Goal: Task Accomplishment & Management: Complete application form

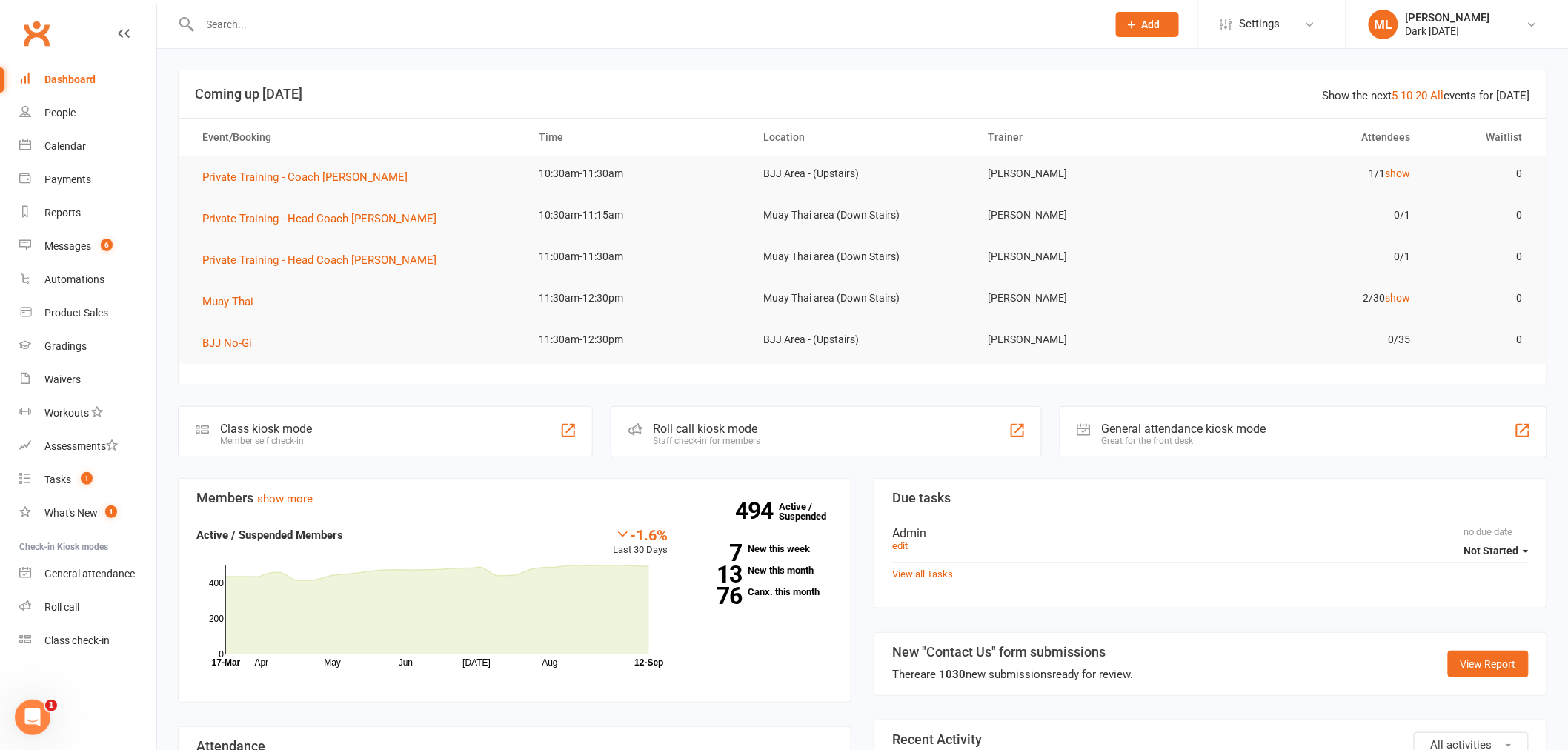
click at [1162, 18] on button "Add" at bounding box center [1148, 24] width 63 height 26
click at [1115, 63] on link "Prospect" at bounding box center [1132, 66] width 132 height 34
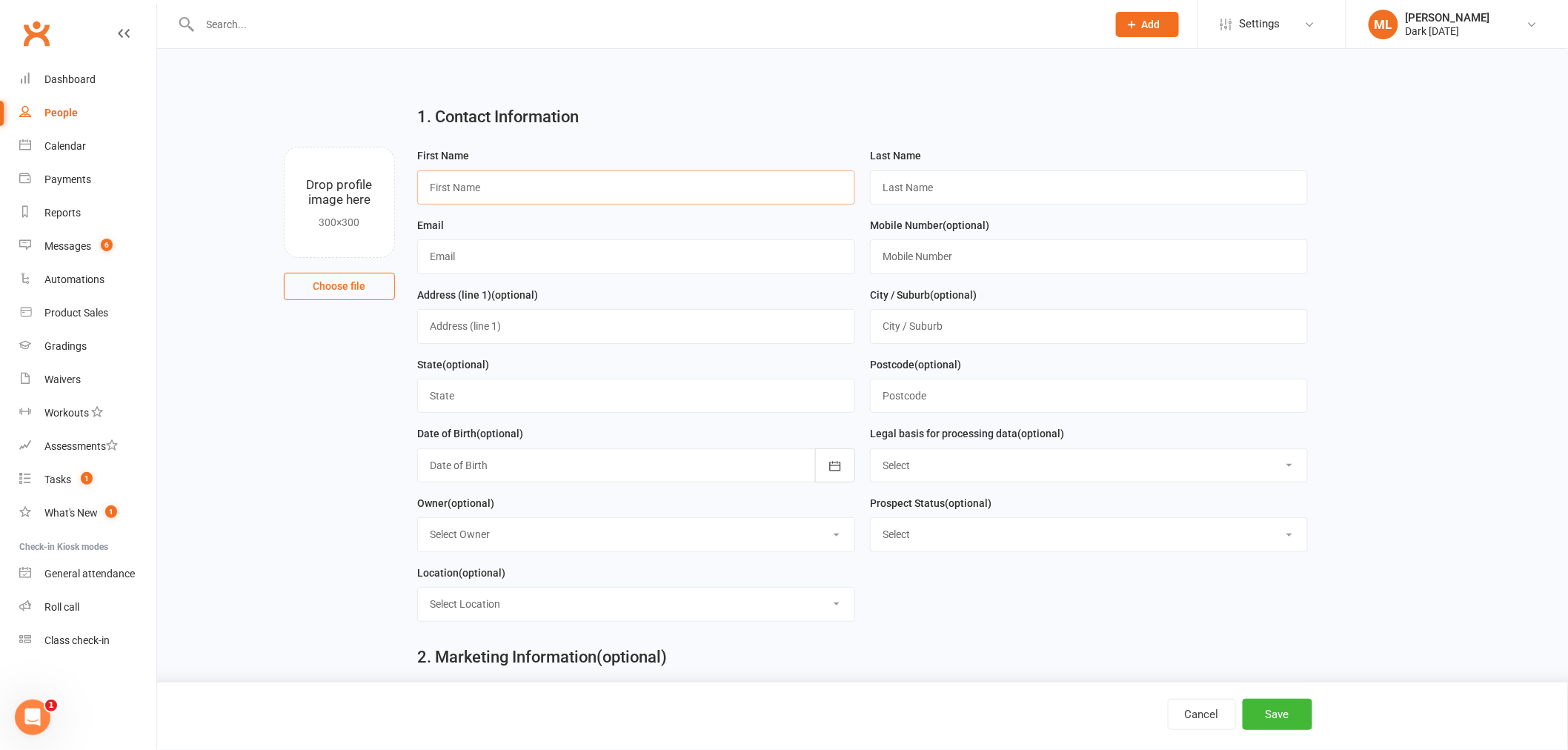
click at [488, 195] on input "text" at bounding box center [637, 188] width 438 height 34
type input "[PERSON_NAME]"
click at [902, 185] on input "text" at bounding box center [1089, 188] width 438 height 34
type input "[PERSON_NAME]"
click at [510, 243] on input "text" at bounding box center [637, 256] width 438 height 34
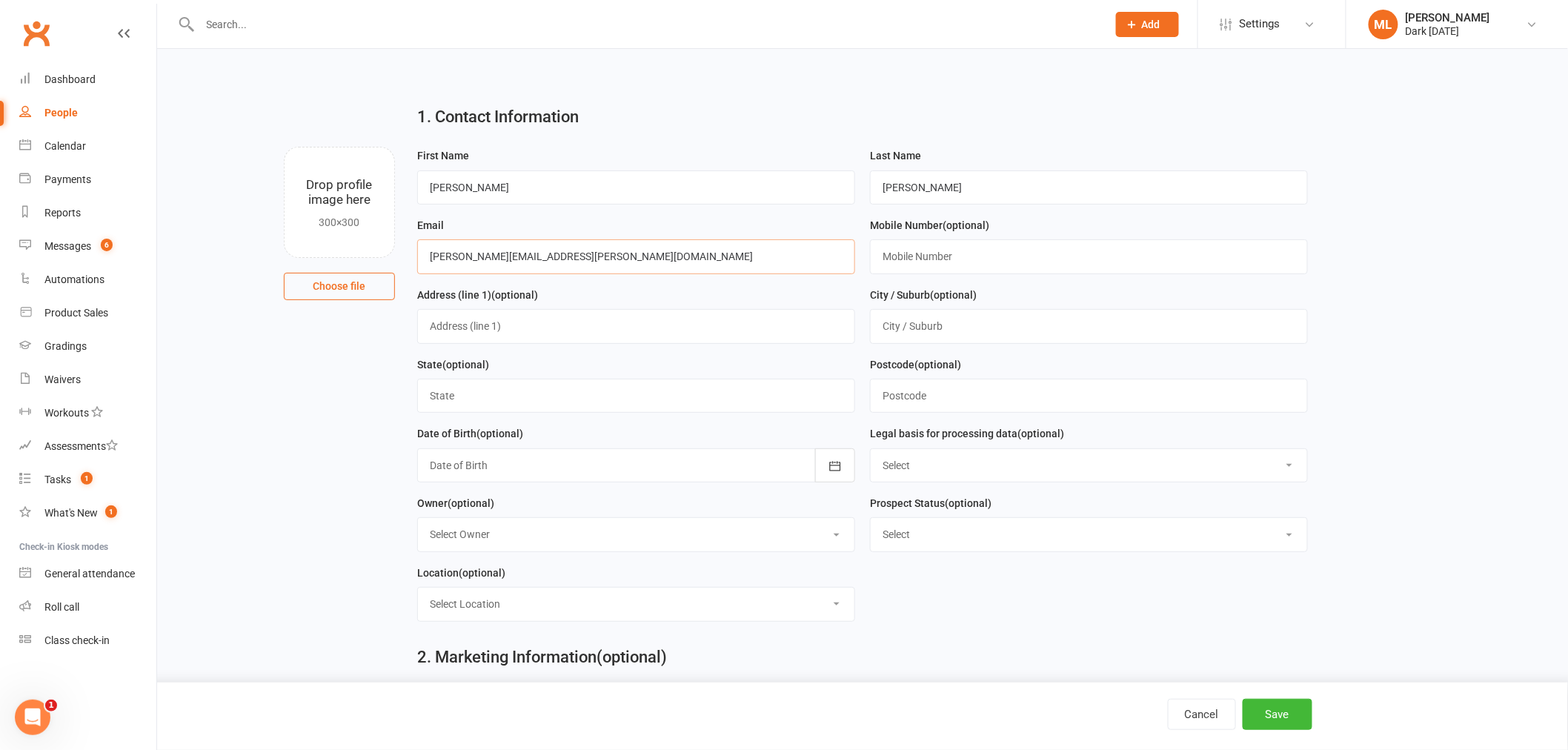
type input "[PERSON_NAME][EMAIL_ADDRESS][PERSON_NAME][DOMAIN_NAME]"
click at [1351, 276] on main "1. Contact Information Drop profile image here 300×300 Choose file First Name […" at bounding box center [863, 486] width 1370 height 786
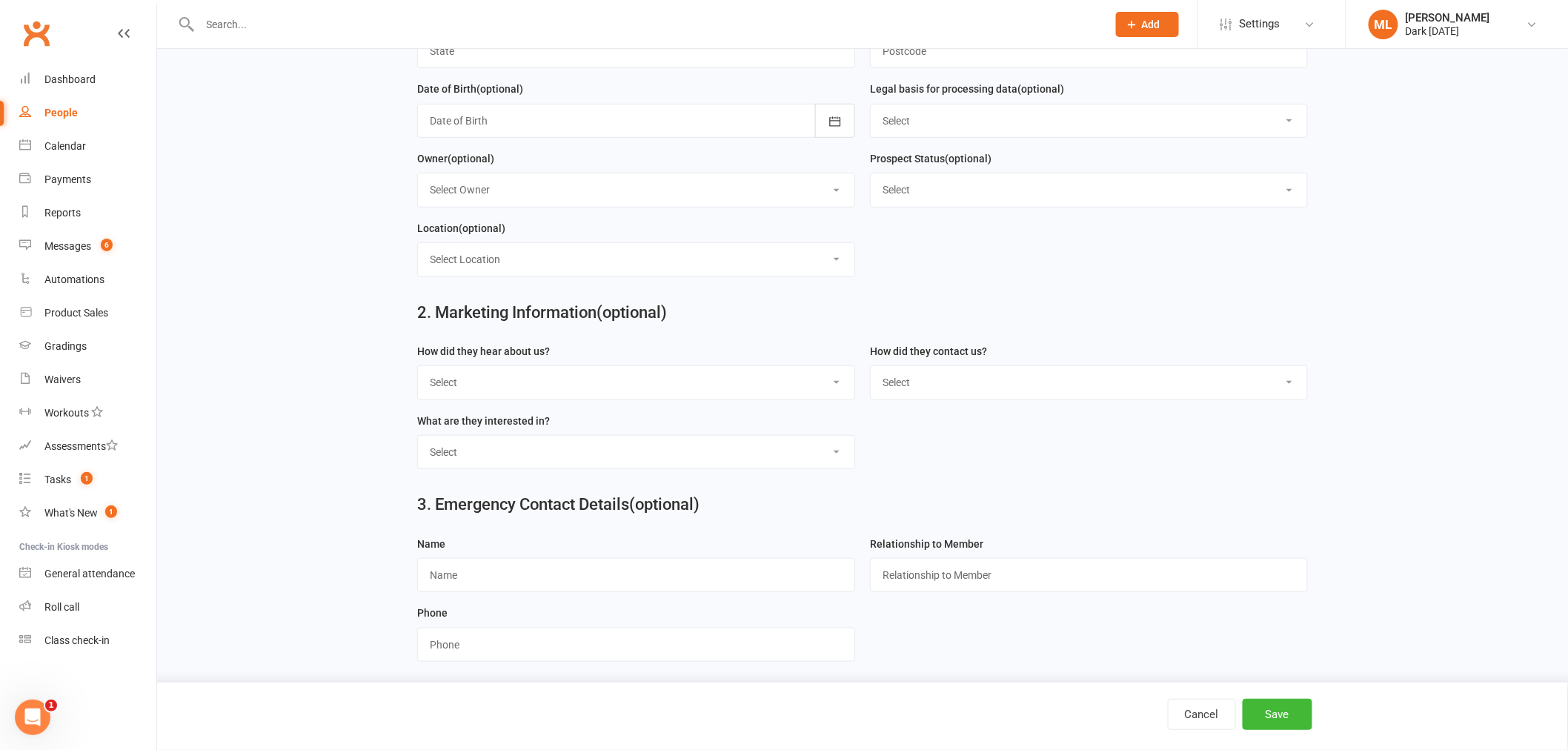
scroll to position [352, 0]
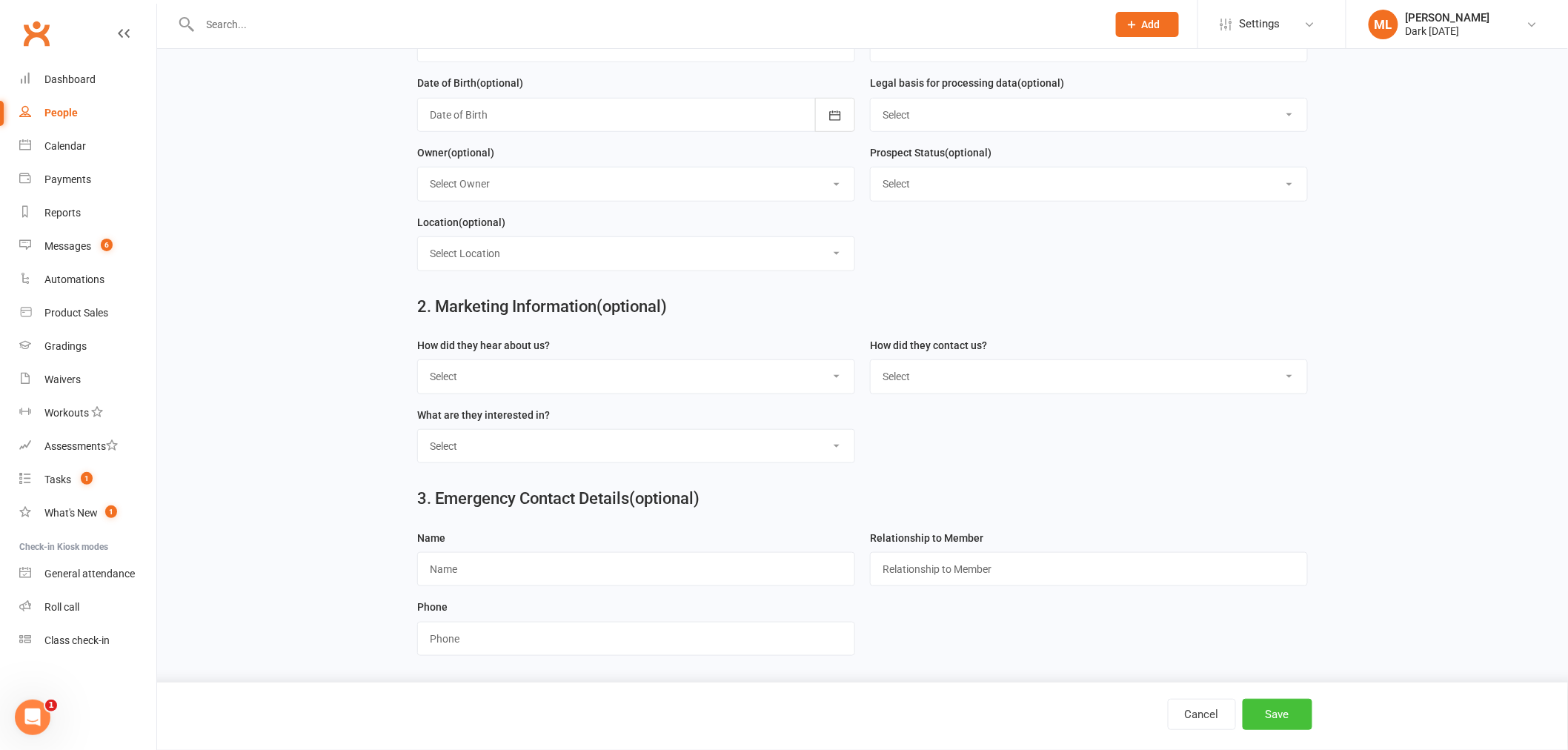
click at [1270, 707] on button "Save" at bounding box center [1277, 714] width 70 height 31
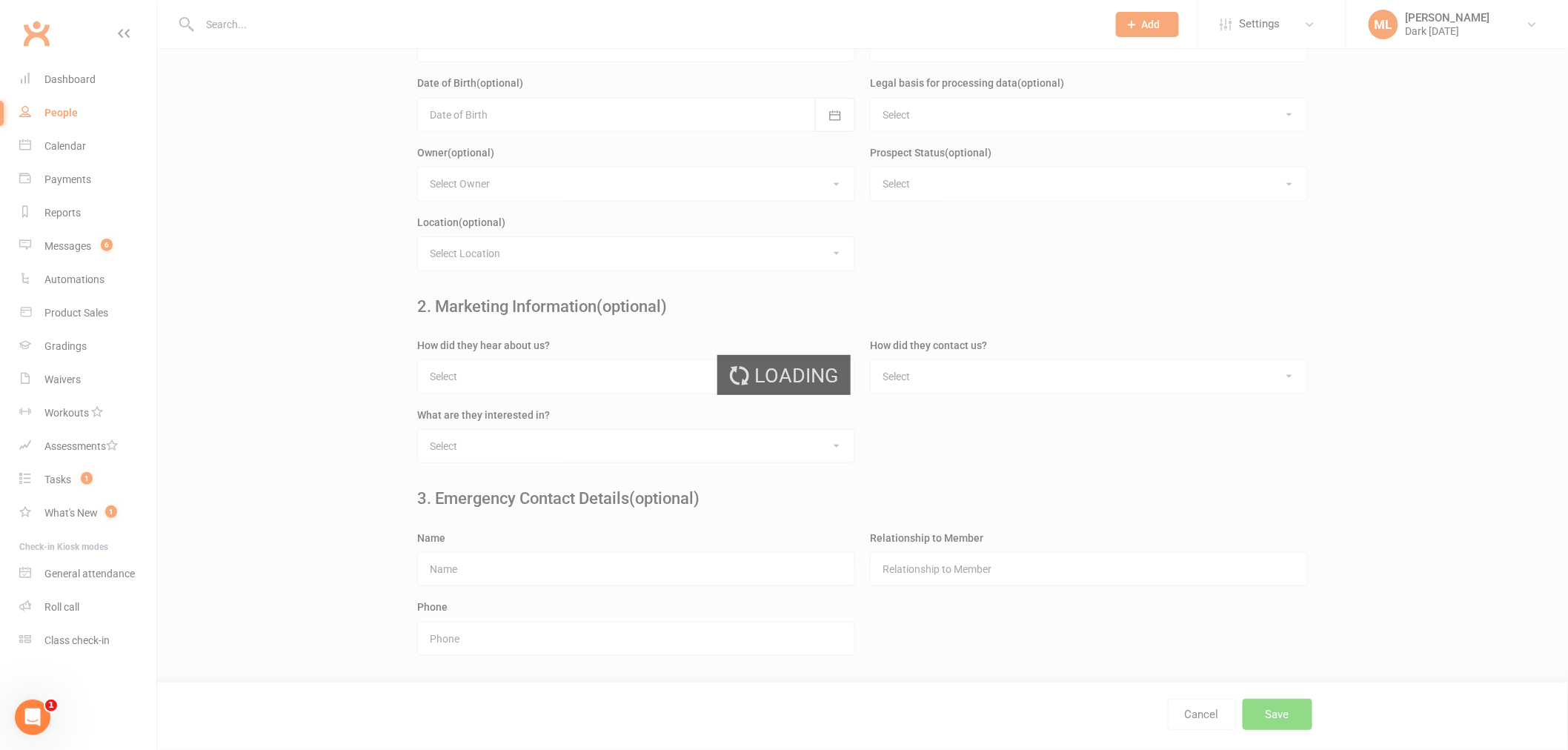
scroll to position [0, 0]
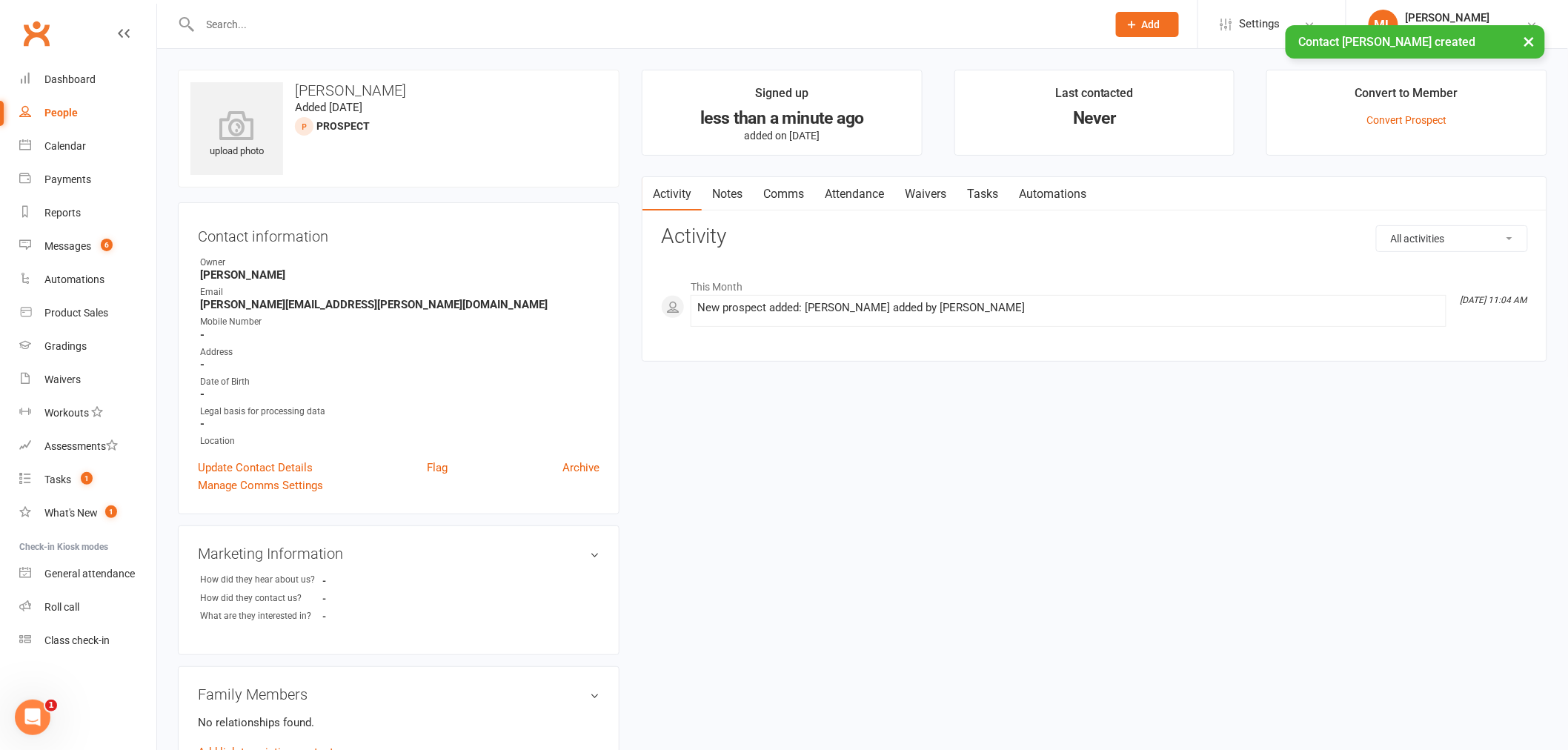
click at [930, 190] on link "Waivers" at bounding box center [925, 194] width 63 height 34
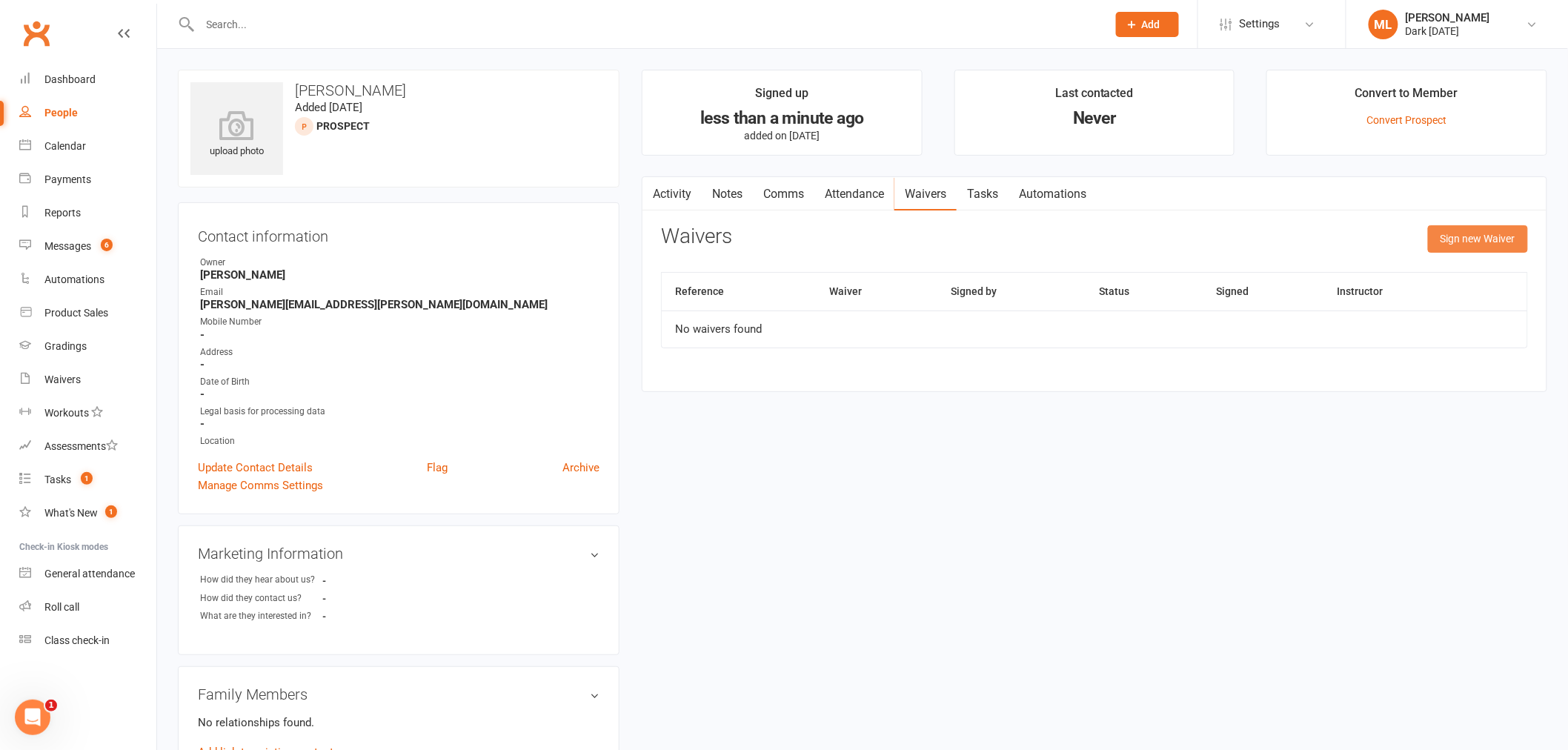
click at [1483, 241] on button "Sign new Waiver" at bounding box center [1478, 239] width 100 height 26
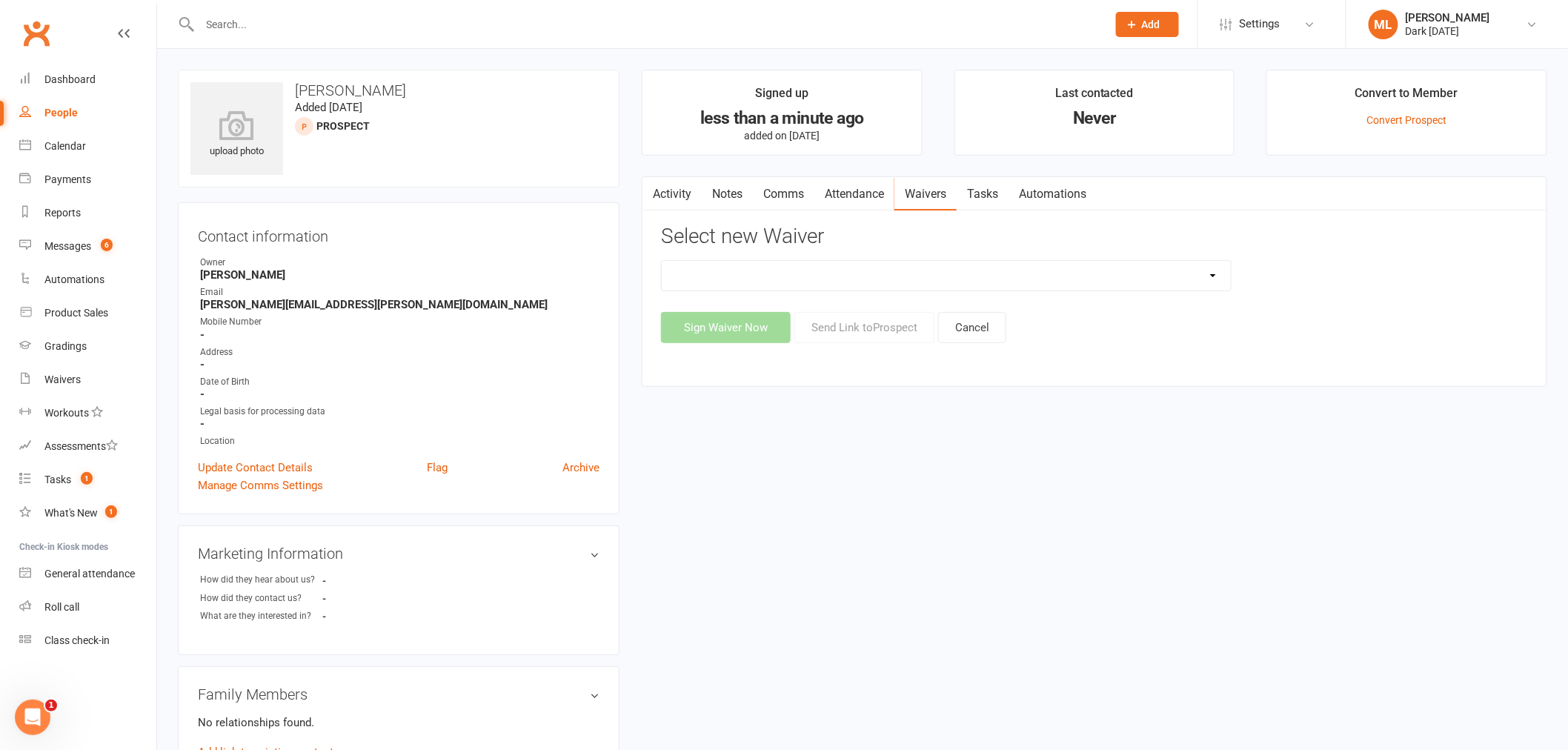
click at [1228, 283] on select "Dark [DATE] Membership Dark [DATE] Membership waiver - no EDDR Dark [DATE] Tria…" at bounding box center [946, 276] width 570 height 30
select select "9794"
click at [662, 261] on select "Dark [DATE] Membership Dark [DATE] Membership waiver - no EDDR Dark [DATE] Tria…" at bounding box center [946, 276] width 570 height 30
click at [856, 330] on button "Send Link to [GEOGRAPHIC_DATA]" at bounding box center [864, 327] width 140 height 31
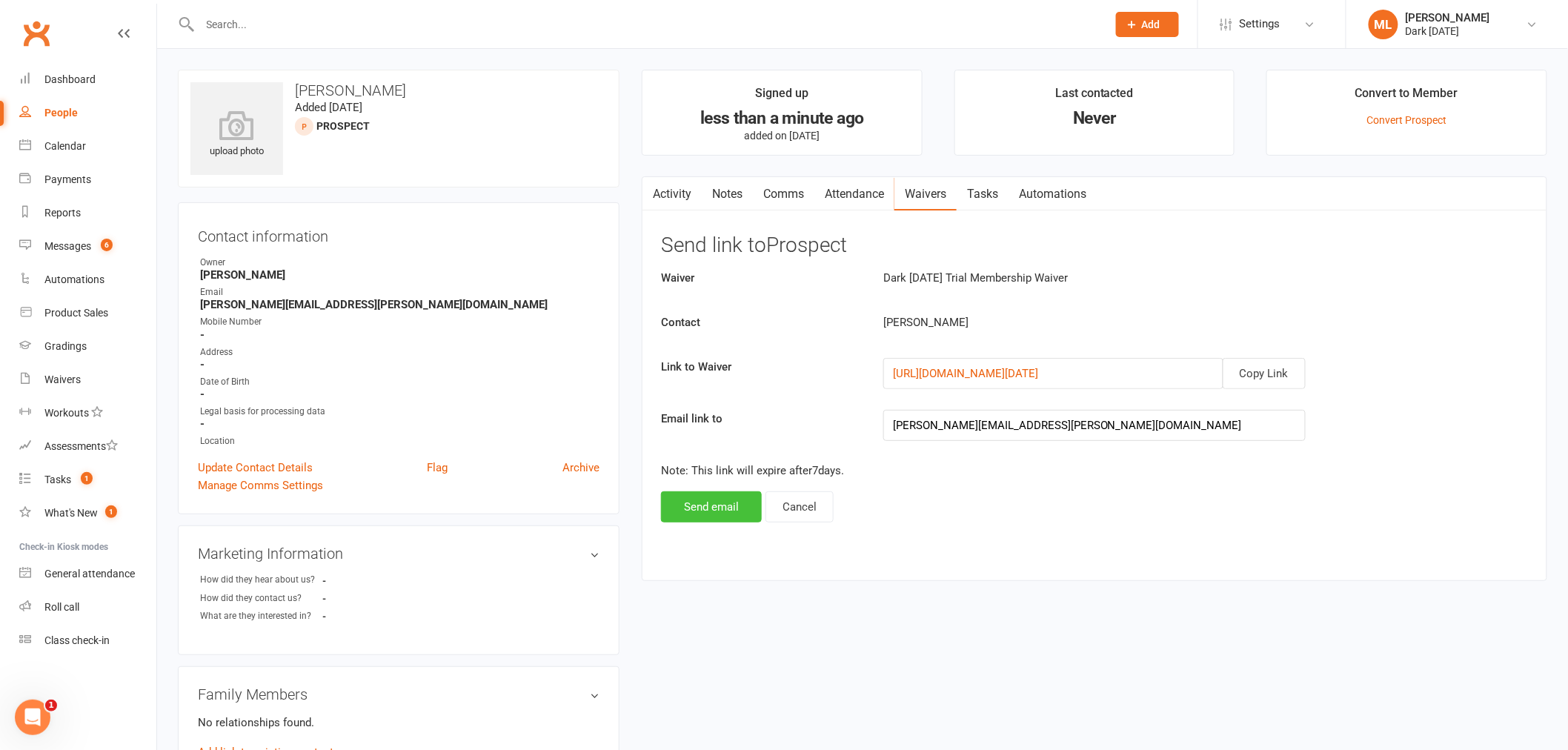
click at [724, 504] on button "Send email" at bounding box center [711, 506] width 100 height 31
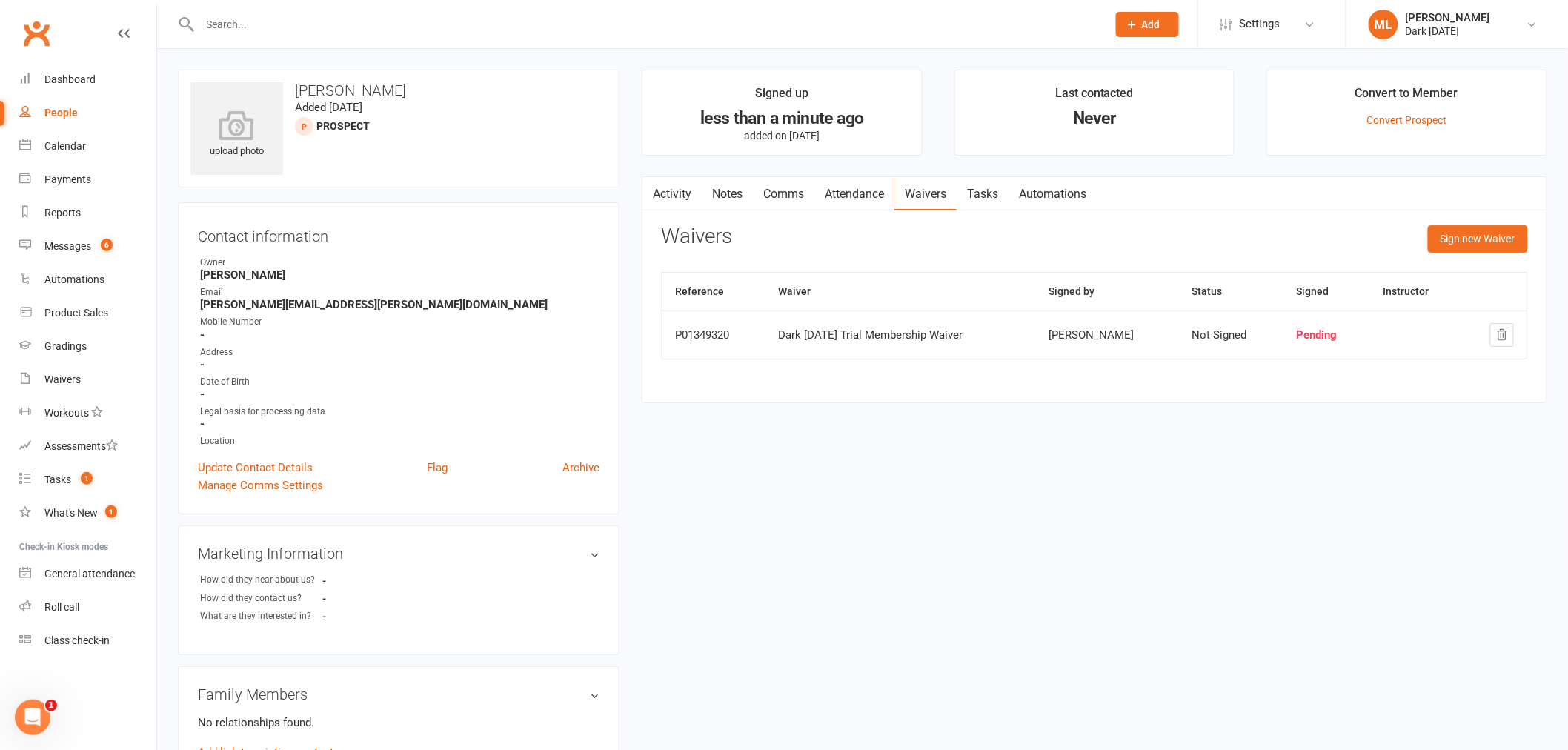
click at [362, 28] on input "text" at bounding box center [646, 25] width 902 height 21
click at [374, 34] on div at bounding box center [637, 24] width 919 height 48
click at [368, 32] on input "text" at bounding box center [646, 25] width 902 height 21
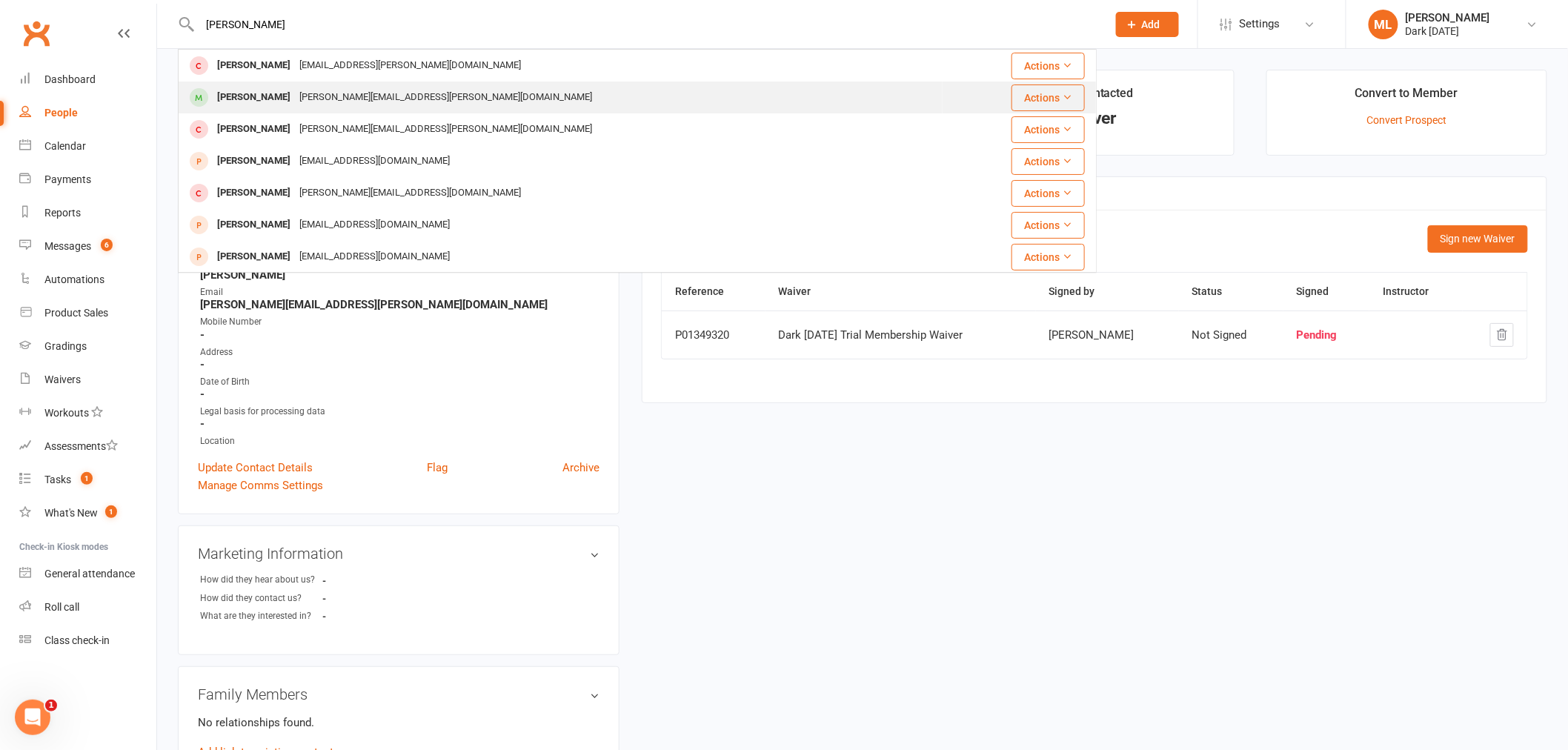
scroll to position [82, 0]
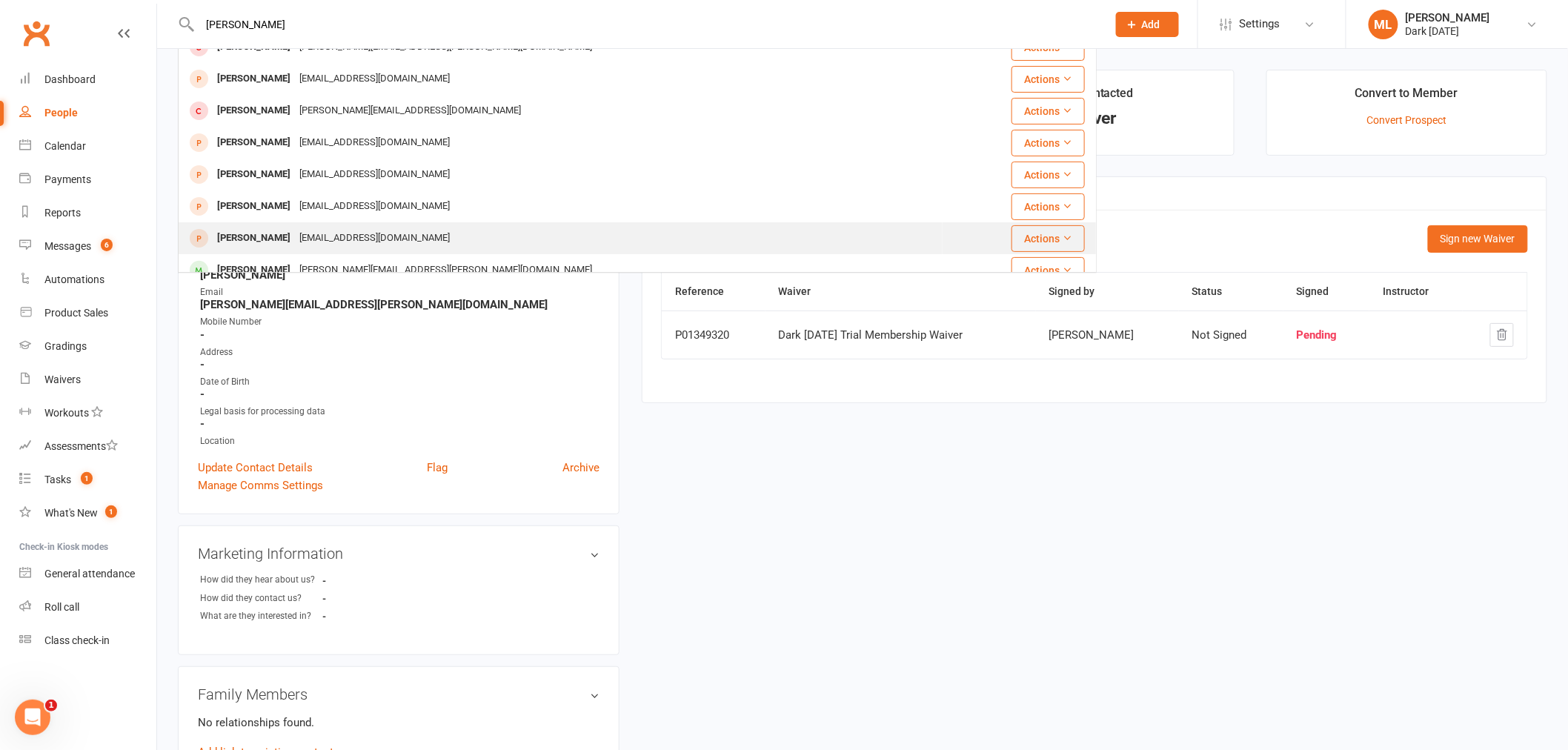
type input "[PERSON_NAME]"
click at [297, 231] on div "[EMAIL_ADDRESS][DOMAIN_NAME]" at bounding box center [374, 238] width 159 height 21
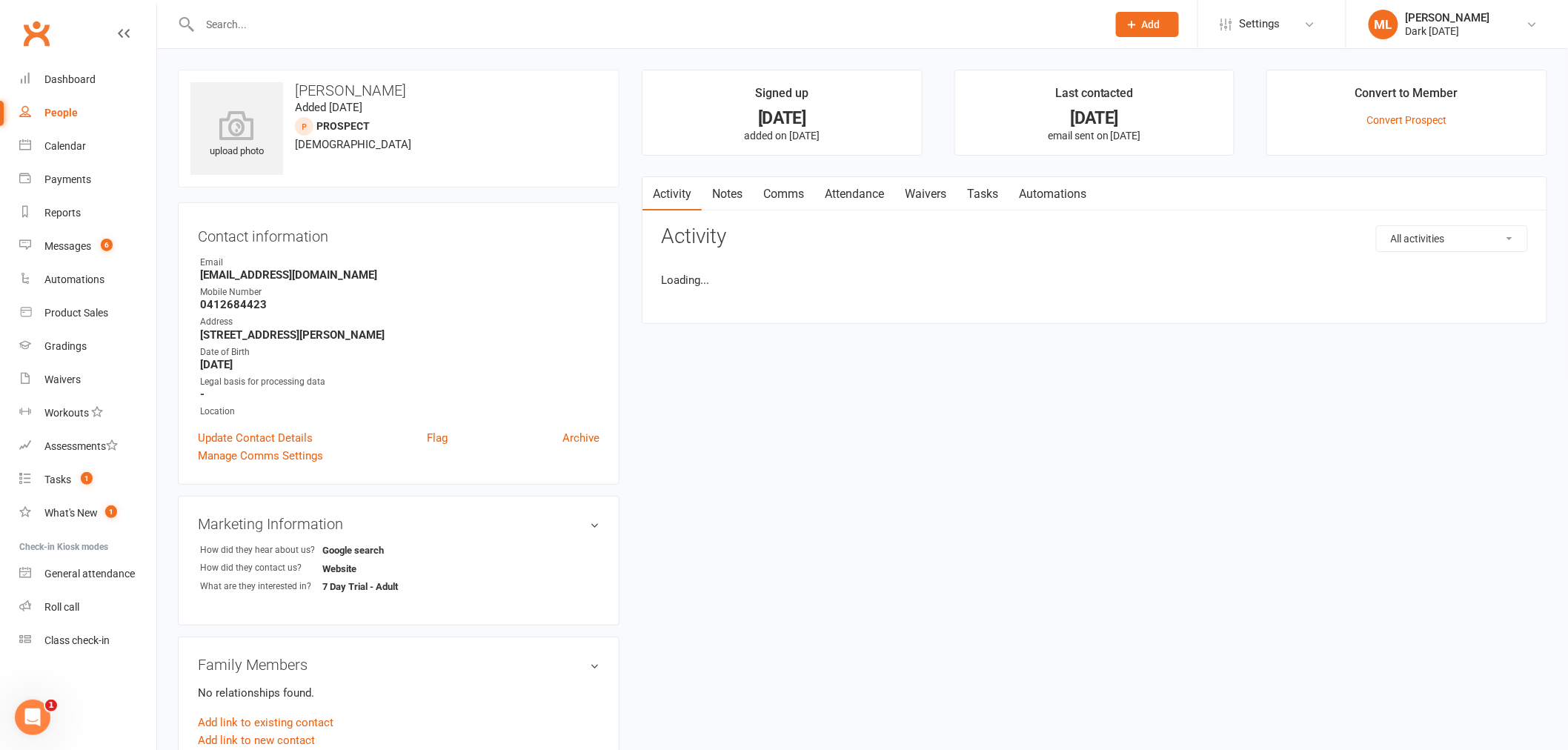
click at [912, 188] on link "Waivers" at bounding box center [925, 194] width 63 height 34
drag, startPoint x: 989, startPoint y: 339, endPoint x: 1011, endPoint y: 349, distance: 24.2
drag, startPoint x: 1011, startPoint y: 349, endPoint x: 862, endPoint y: 349, distance: 149.0
click at [862, 349] on div "Reference Waiver Signed by Status Signed Instructor Loading..." at bounding box center [1094, 320] width 867 height 97
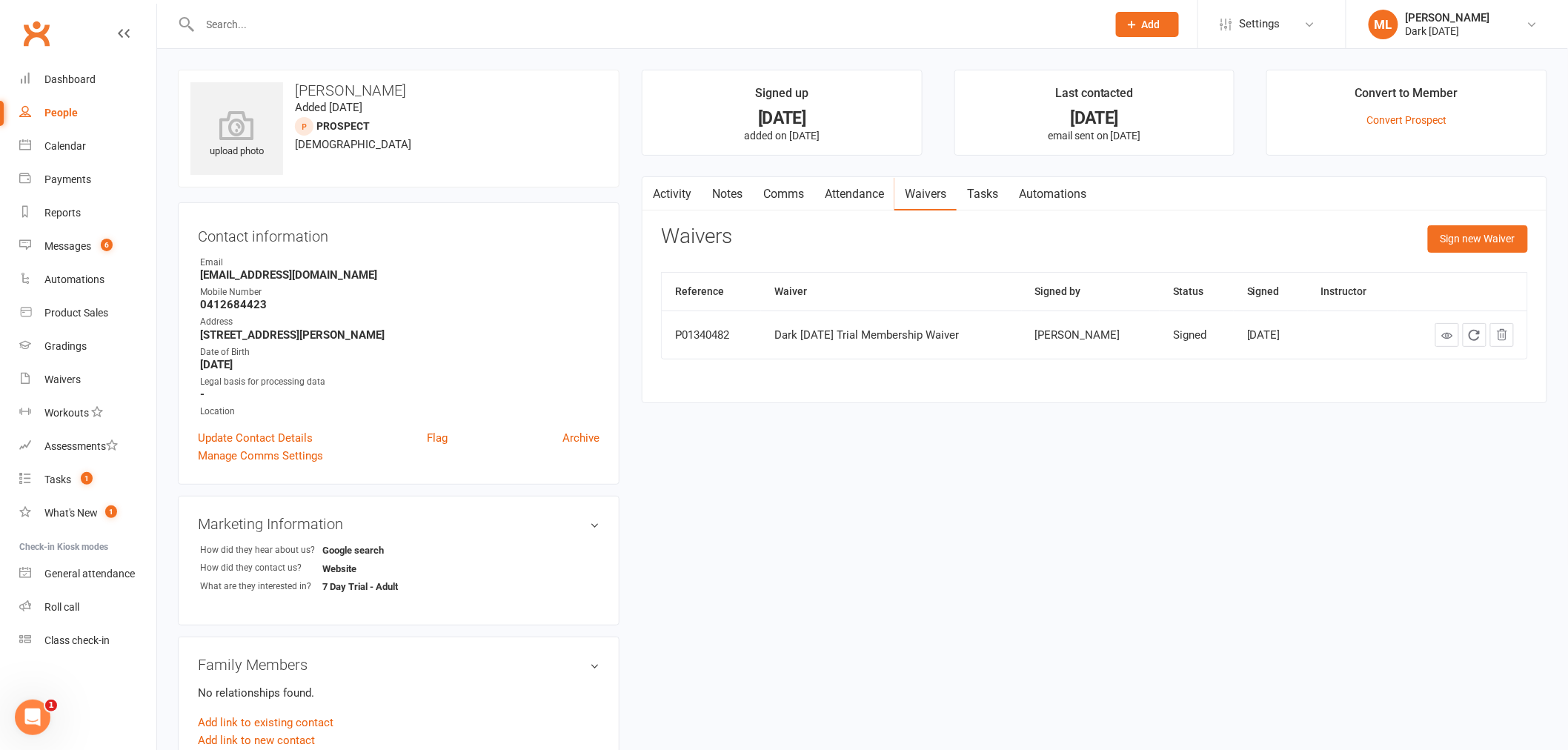
click at [233, 26] on input "text" at bounding box center [646, 25] width 902 height 21
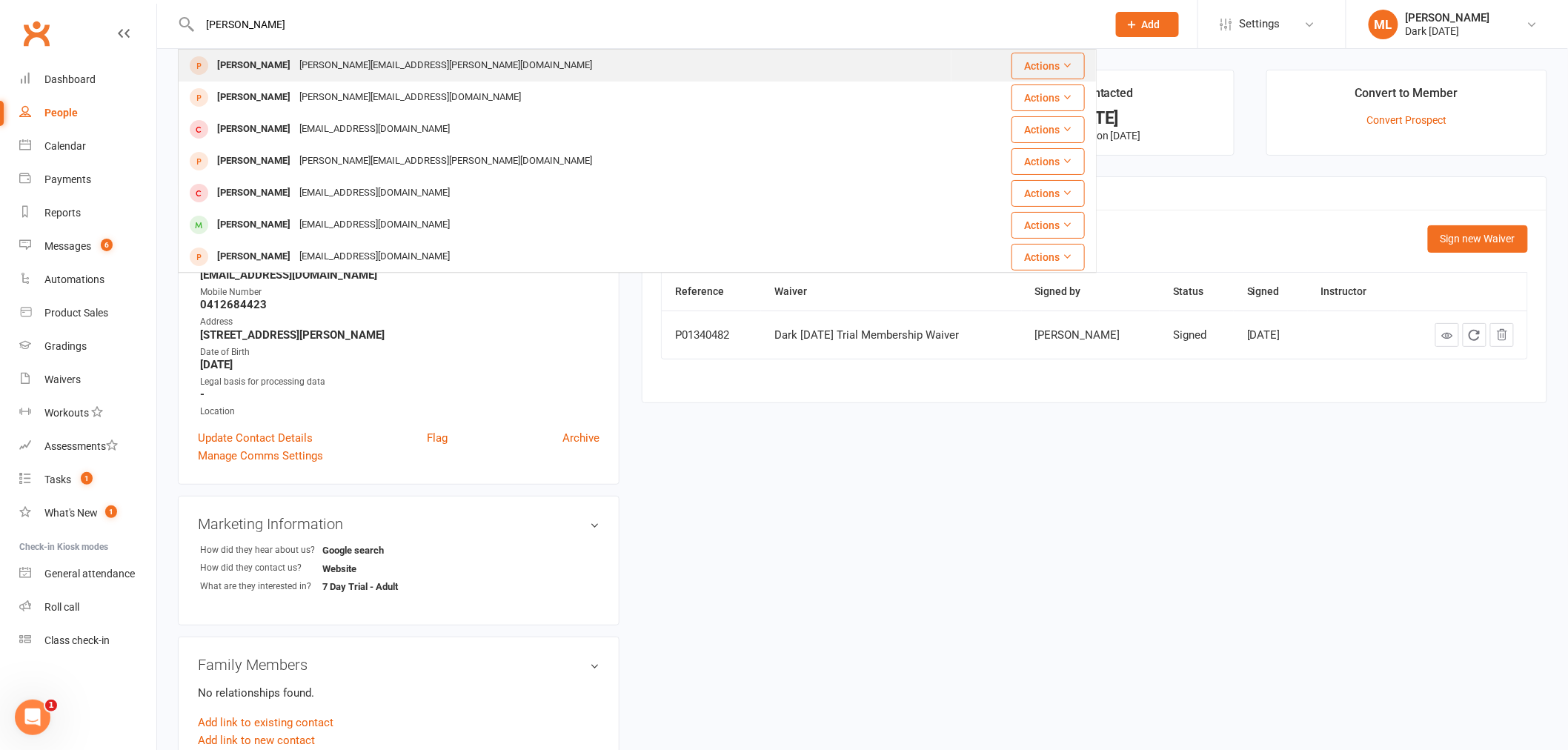
type input "[PERSON_NAME]"
click at [252, 62] on div "[PERSON_NAME]" at bounding box center [254, 65] width 82 height 21
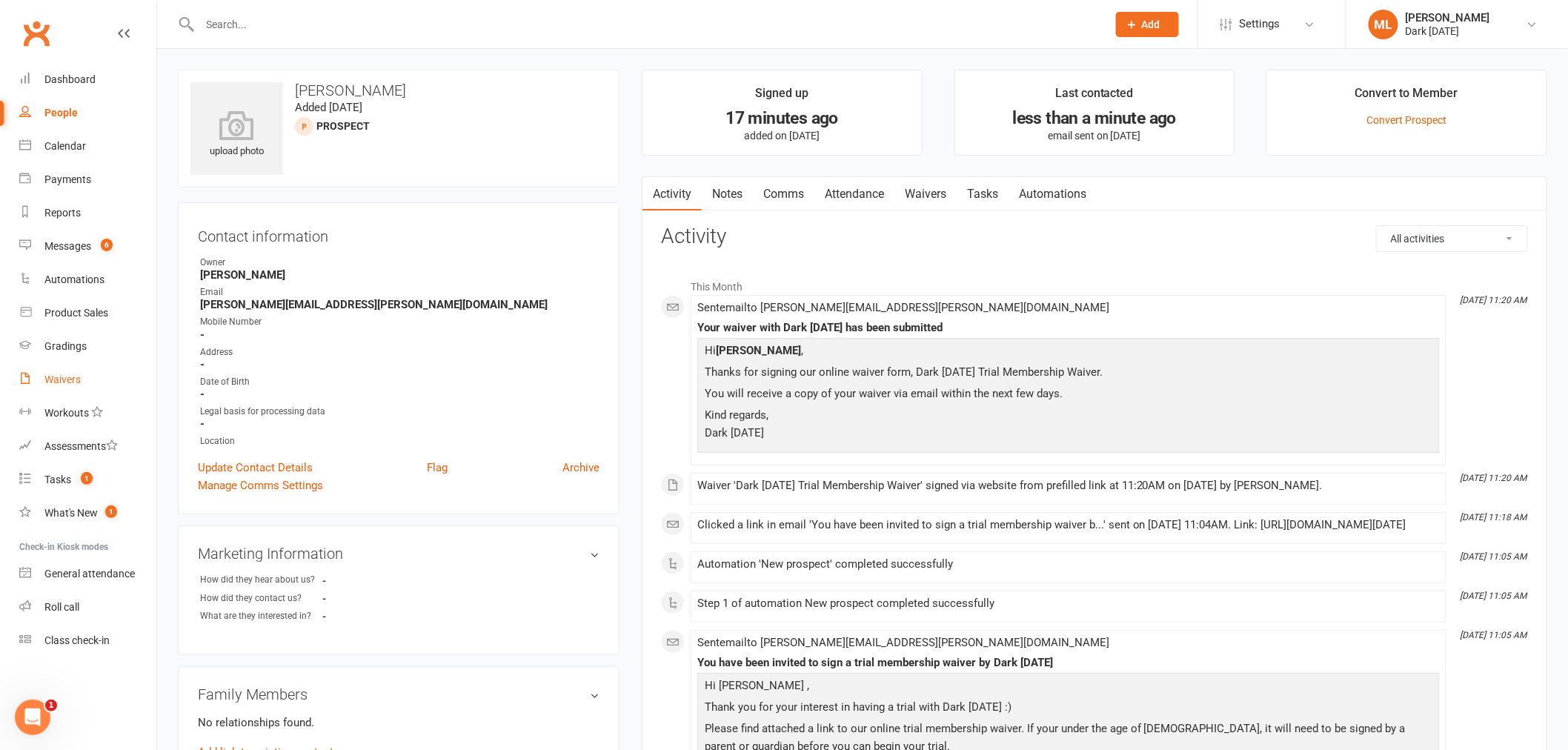
click at [63, 374] on div "Waivers" at bounding box center [63, 379] width 36 height 11
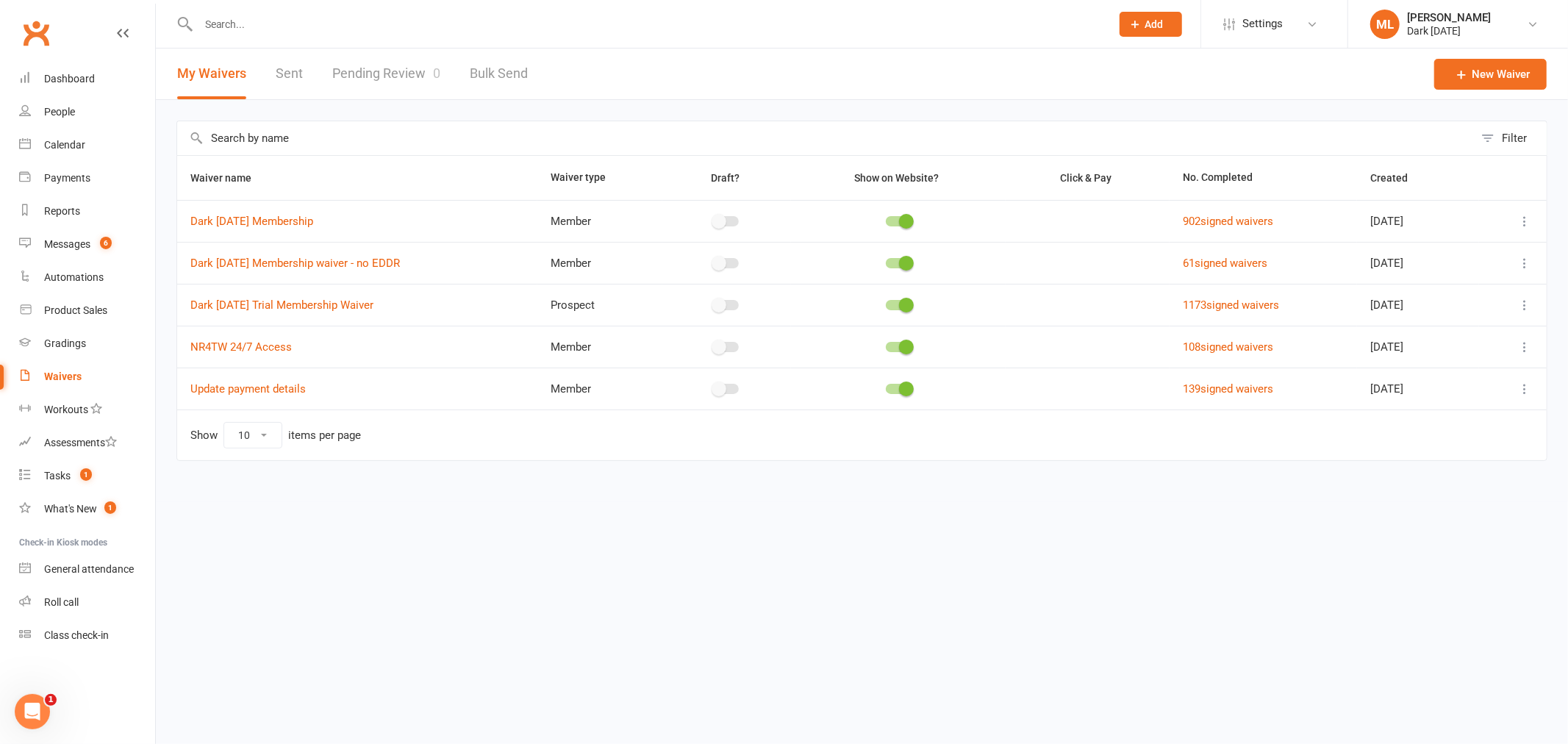
click at [375, 74] on link "Pending Review 0" at bounding box center [387, 74] width 108 height 51
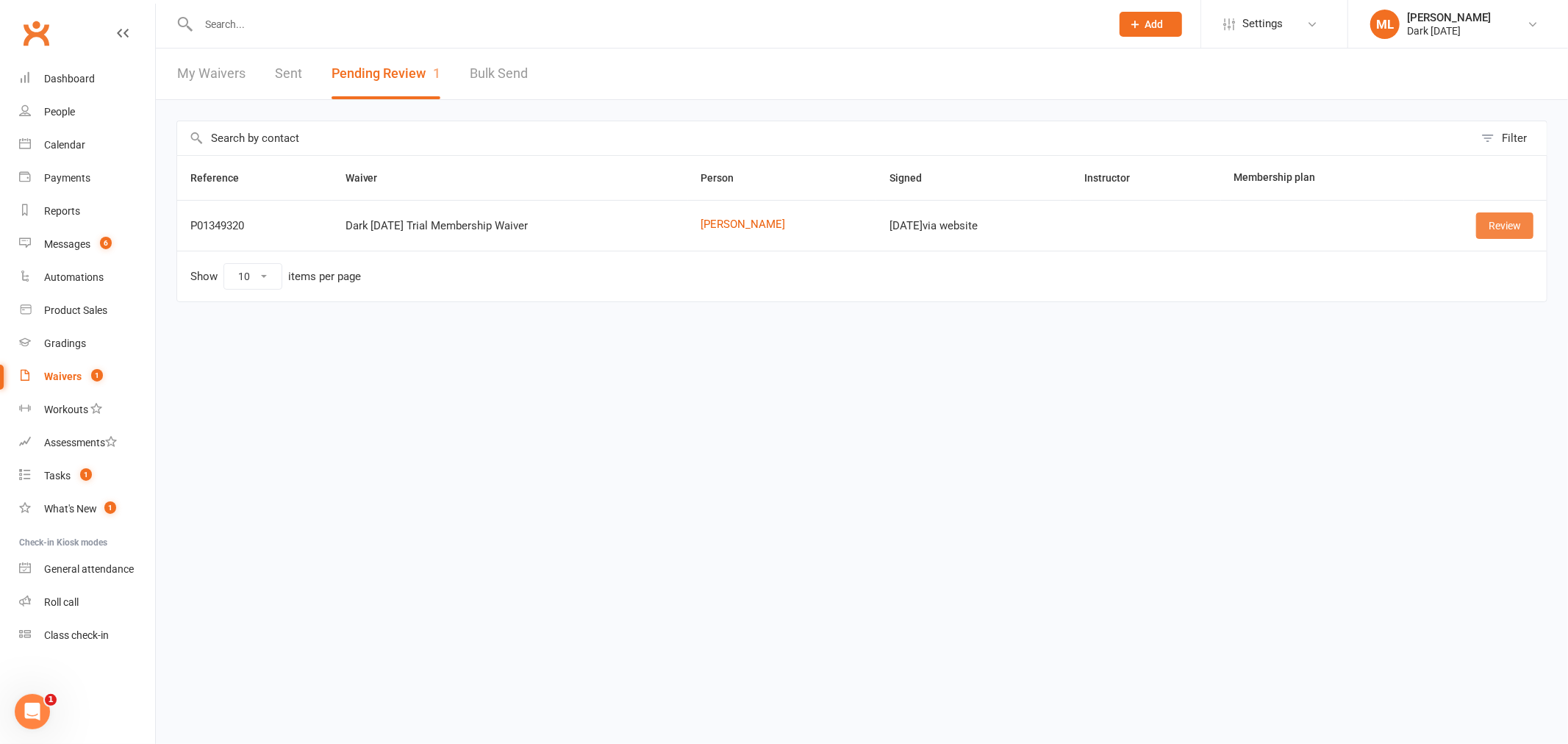
click at [1516, 230] on link "Review" at bounding box center [1504, 225] width 58 height 26
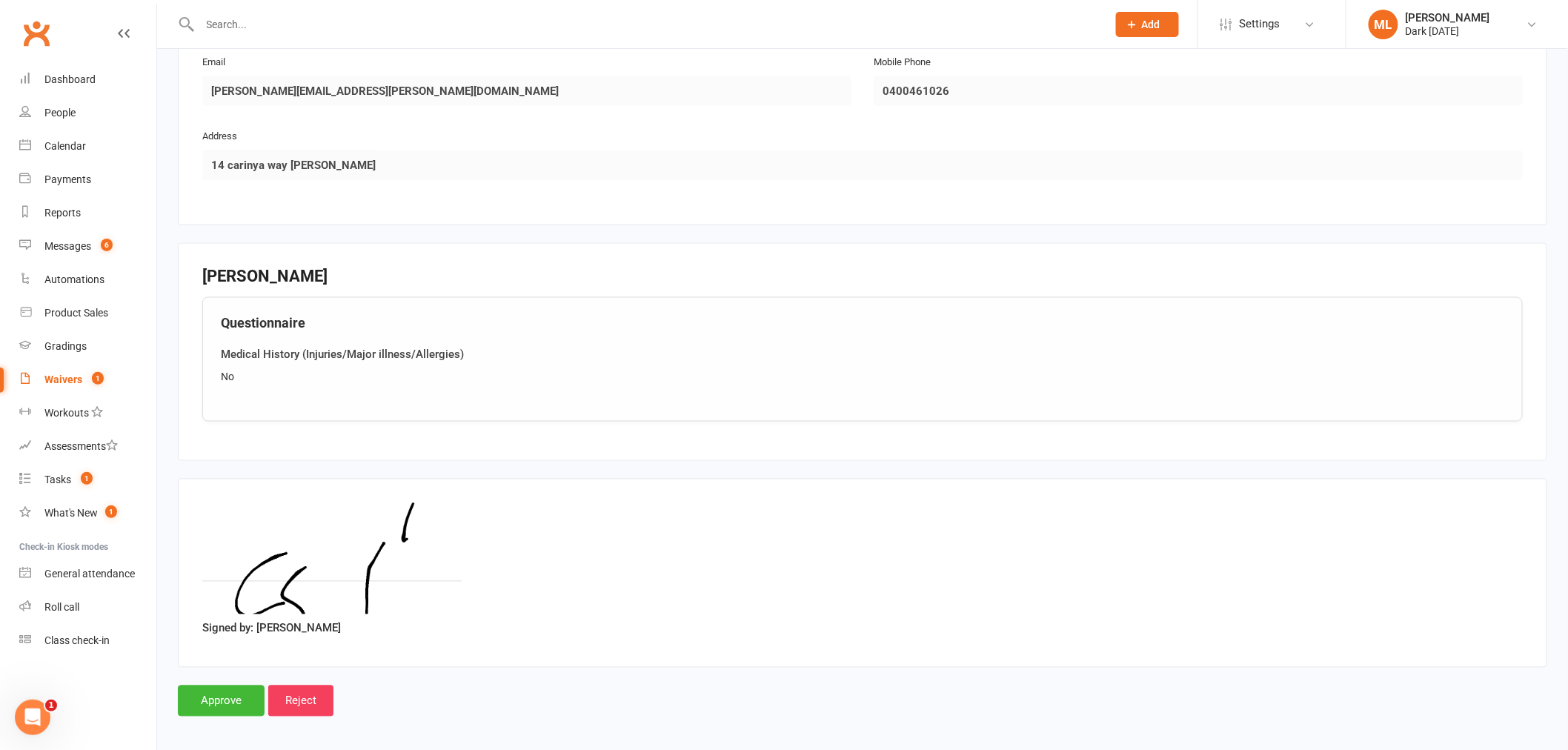
scroll to position [821, 0]
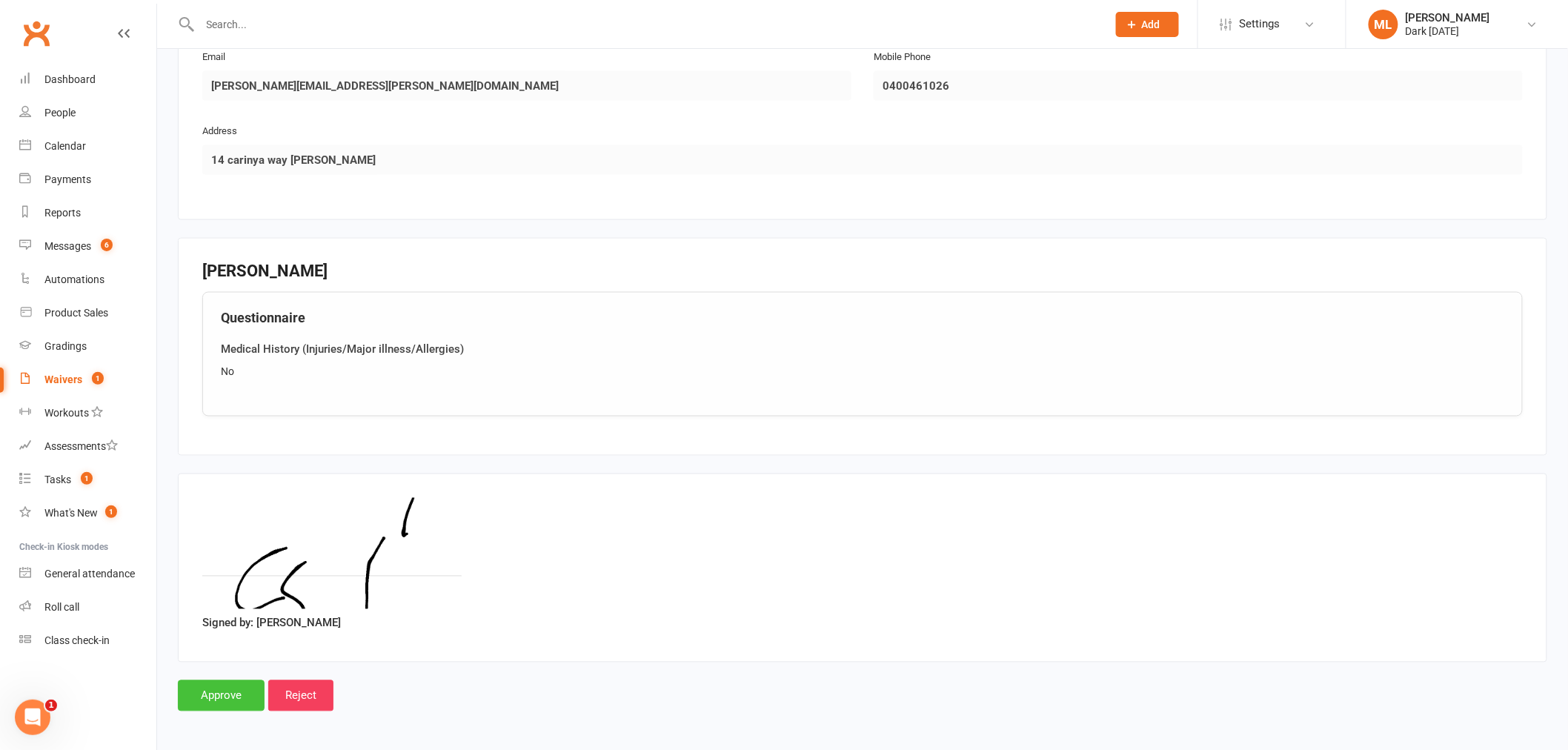
click at [220, 695] on input "Approve" at bounding box center [221, 695] width 86 height 31
